Goal: Check status

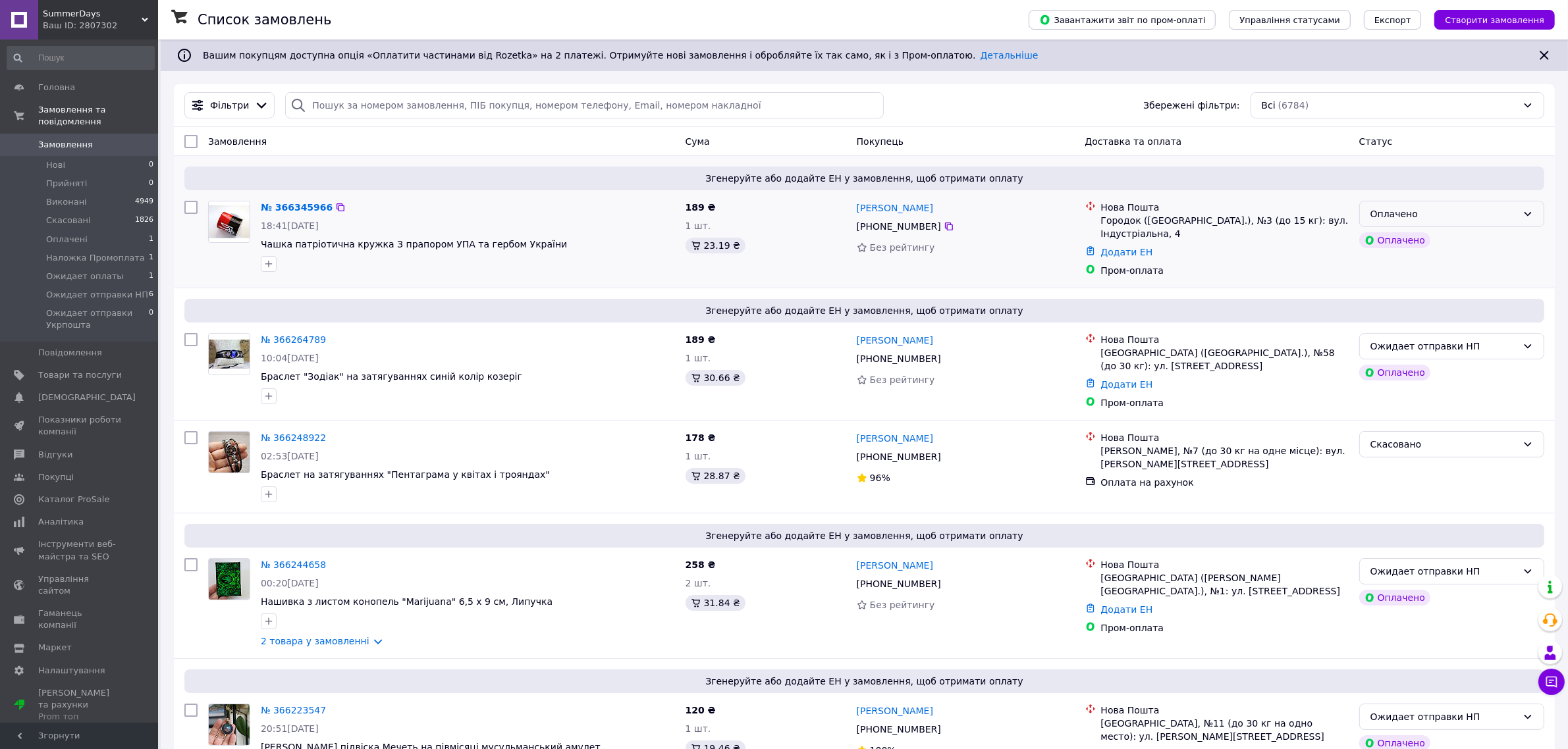
click at [1395, 213] on div "Оплачено" at bounding box center [1443, 214] width 147 height 15
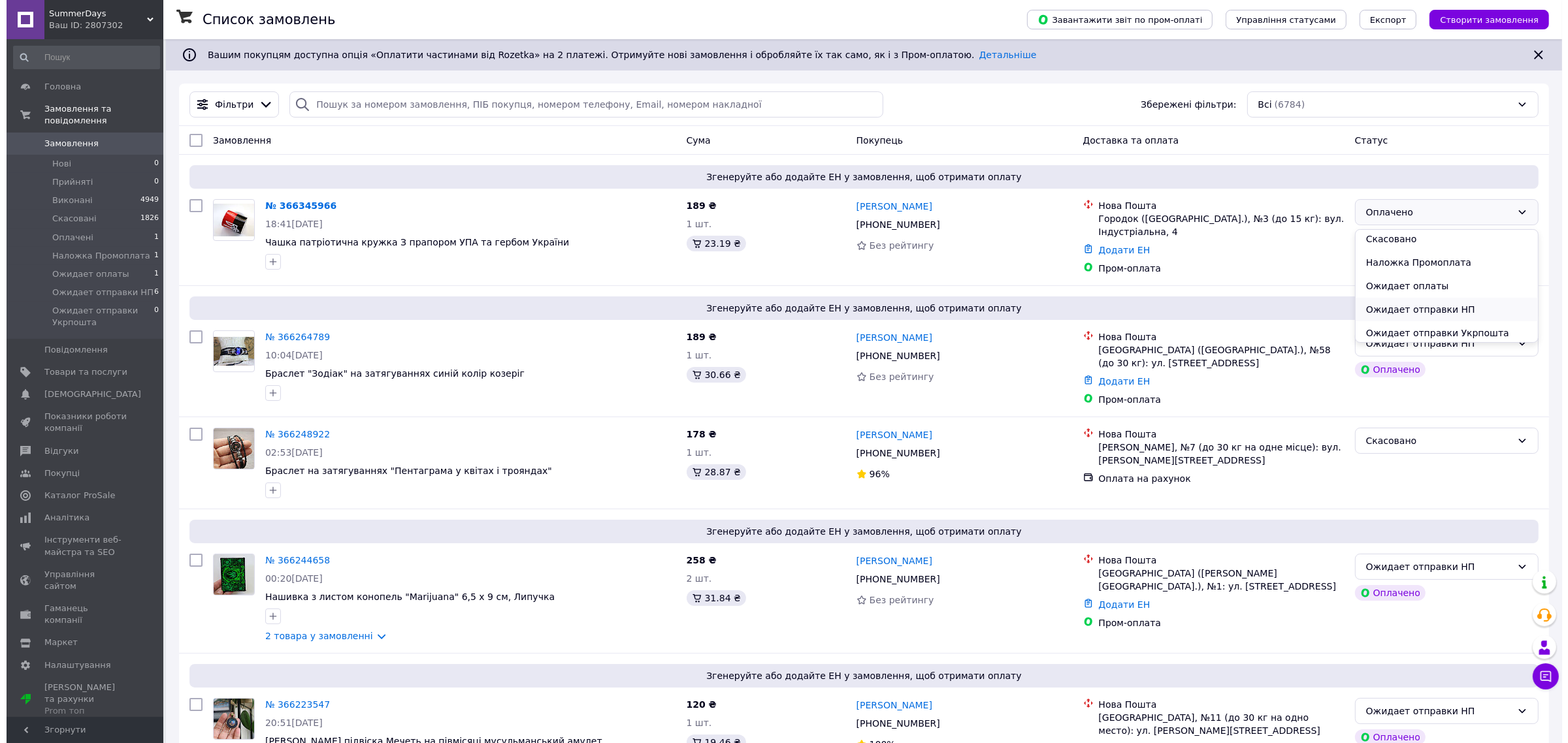
scroll to position [51, 0]
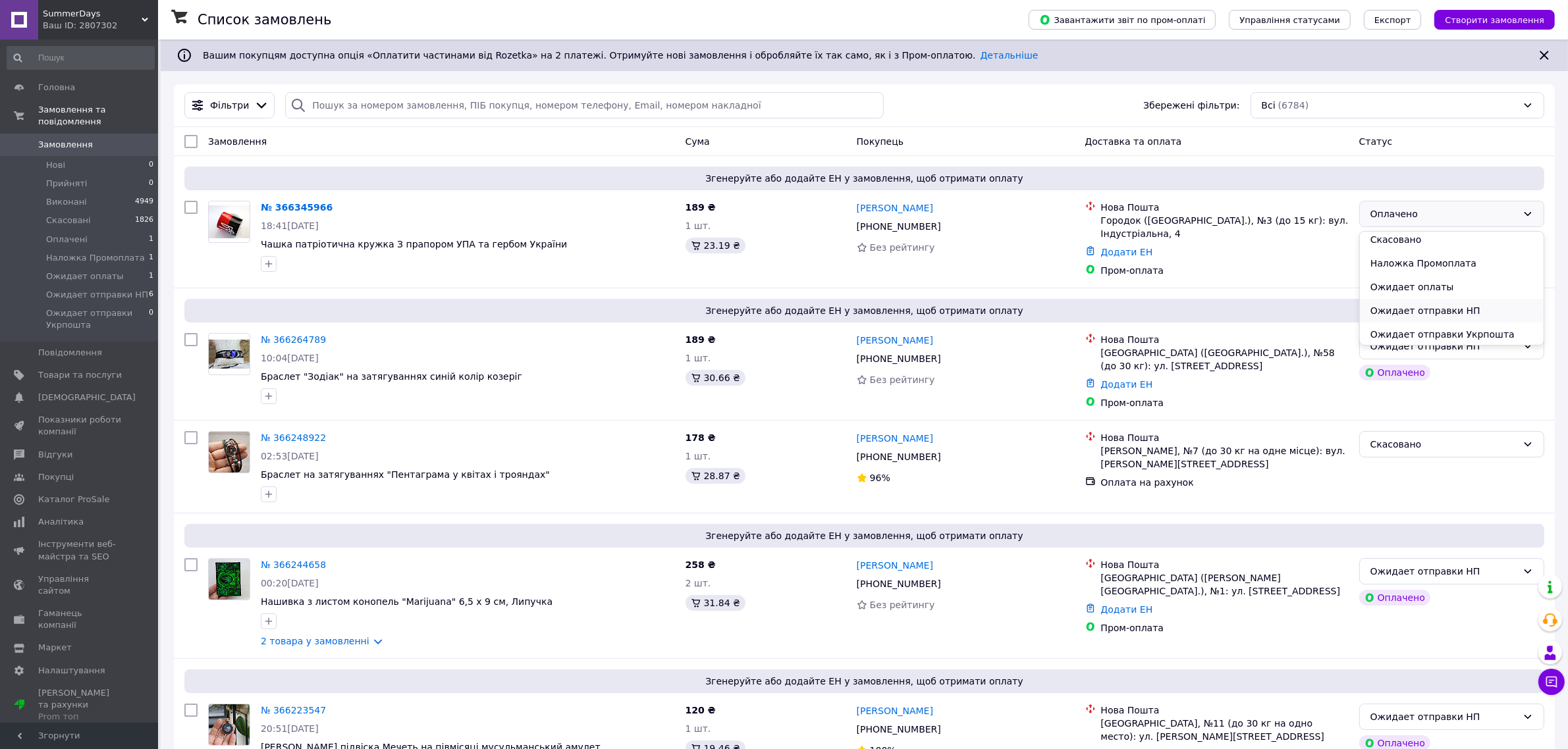
click at [1440, 309] on li "Ожидает отправки НП" at bounding box center [1451, 311] width 184 height 24
click at [64, 87] on span "Головна" at bounding box center [56, 88] width 37 height 12
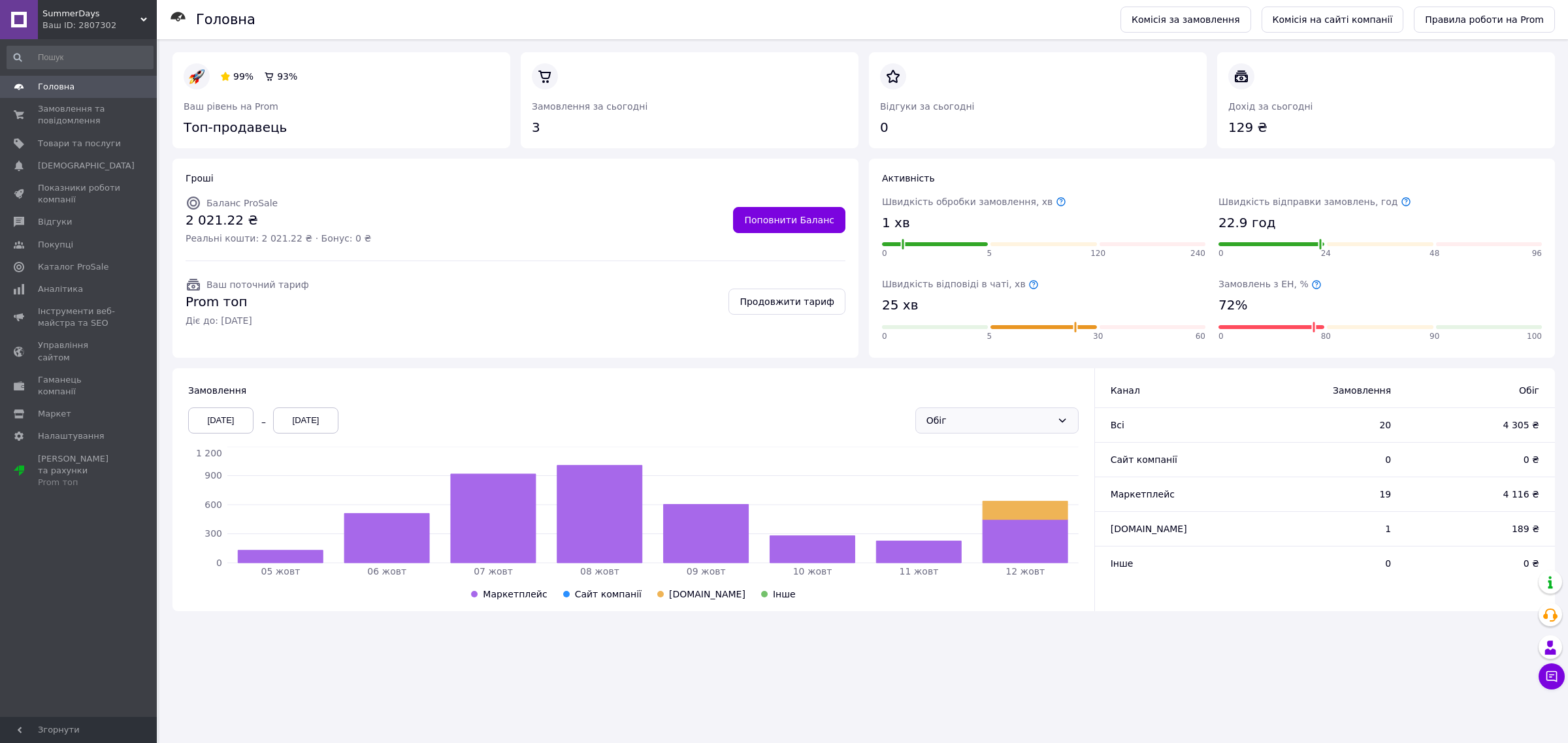
click at [955, 419] on div "Обіг" at bounding box center [989, 420] width 125 height 14
click at [214, 422] on div "[DATE]" at bounding box center [220, 420] width 65 height 26
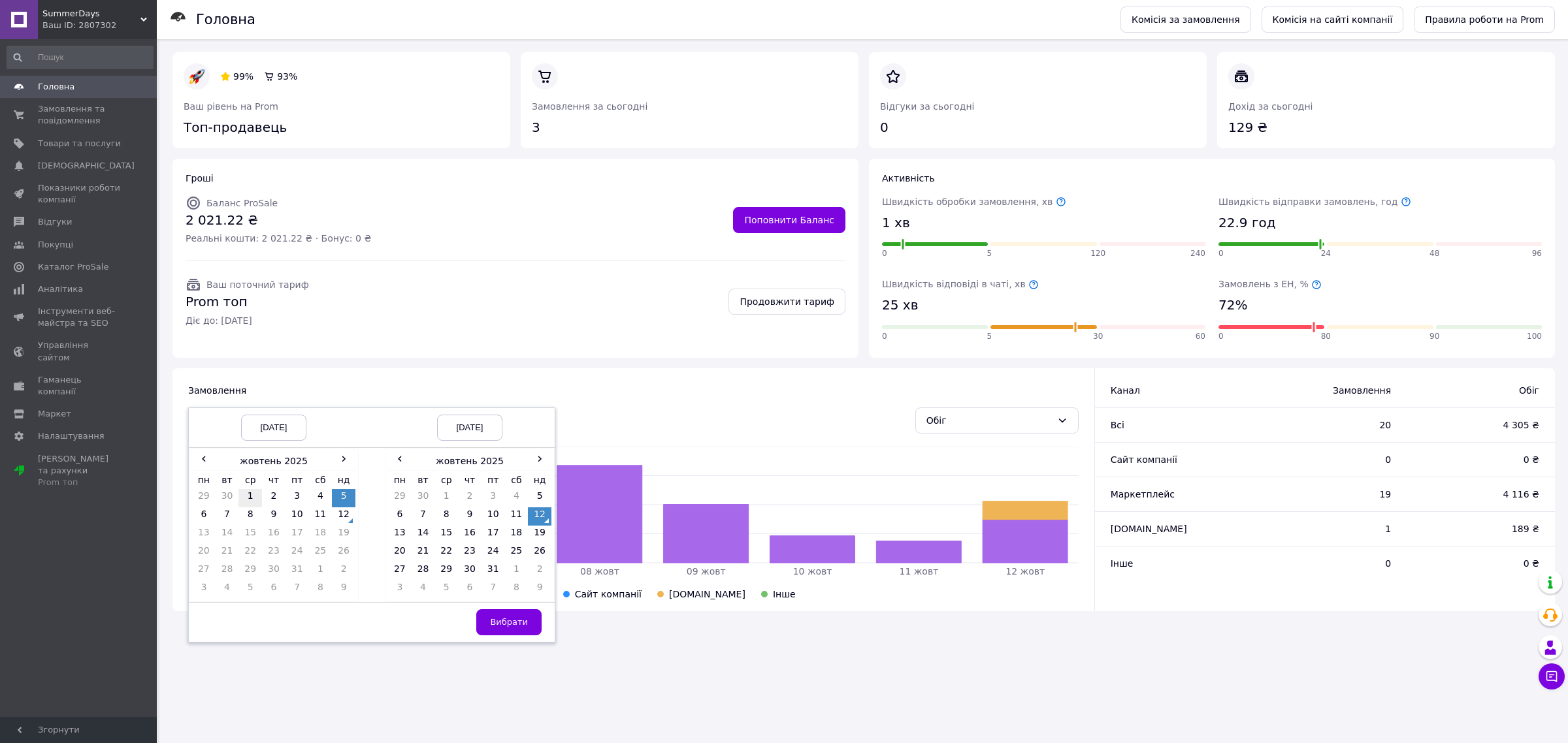
click at [259, 498] on td "1" at bounding box center [250, 498] width 24 height 19
click at [513, 620] on span "Вибрати" at bounding box center [509, 623] width 38 height 10
